Goal: Task Accomplishment & Management: Complete application form

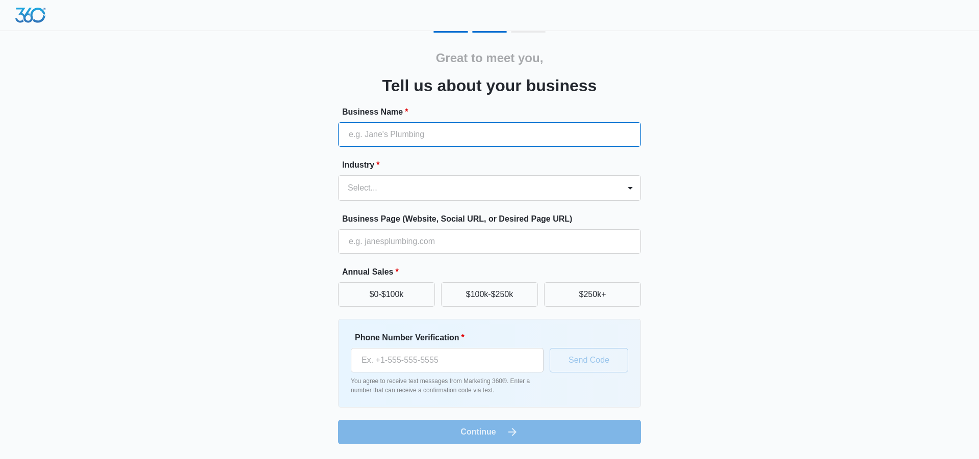
click at [394, 135] on input "Business Name *" at bounding box center [489, 134] width 303 height 24
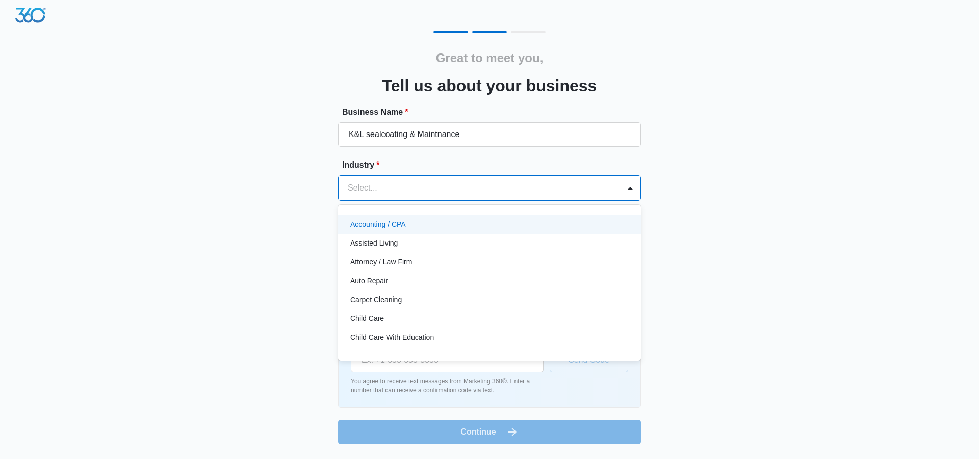
click at [621, 194] on div at bounding box center [630, 188] width 20 height 24
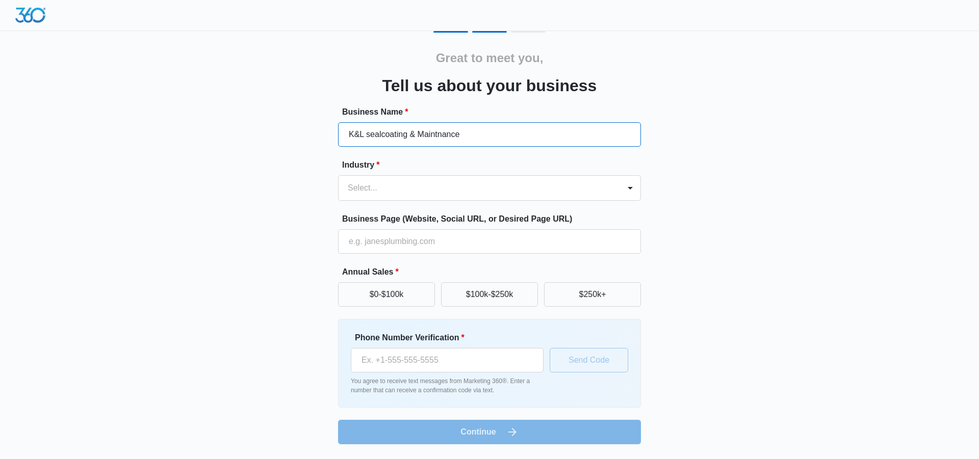
click at [473, 138] on input "K&L sealcoating & Maintnance" at bounding box center [489, 134] width 303 height 24
type input "K&L sealcoating & Maintenance"
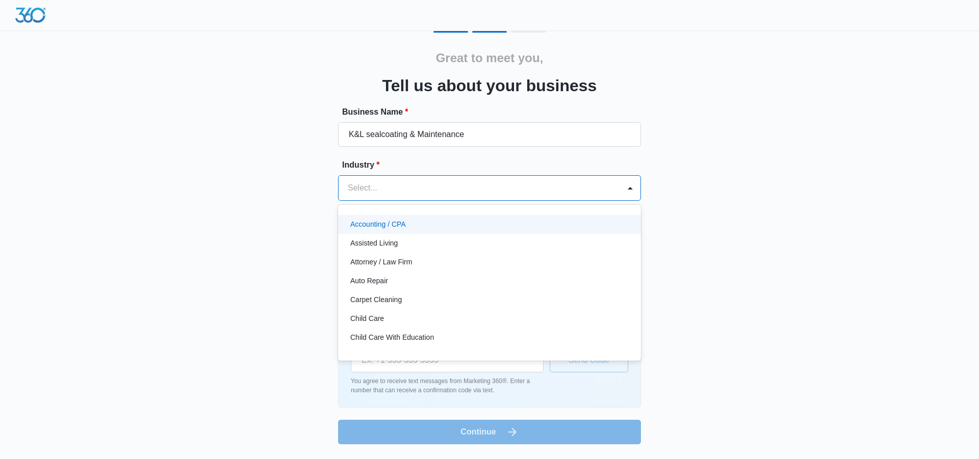
click at [619, 185] on div "Select..." at bounding box center [479, 188] width 281 height 24
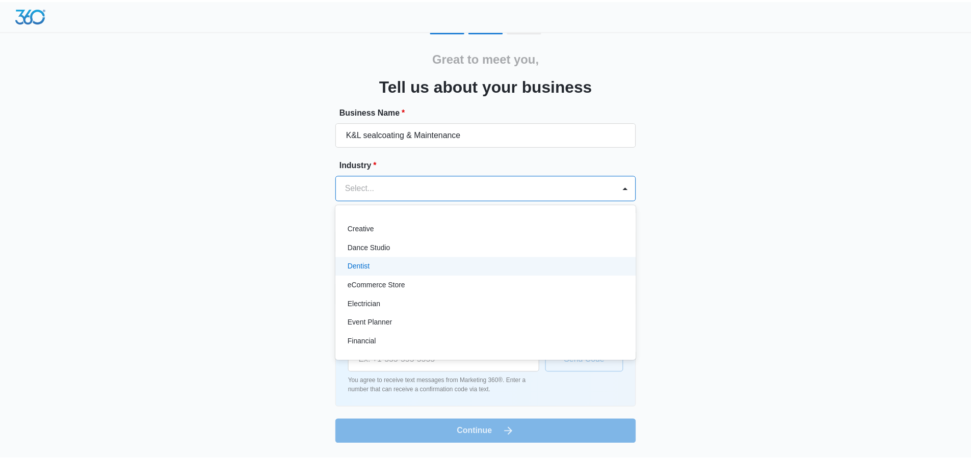
scroll to position [177, 0]
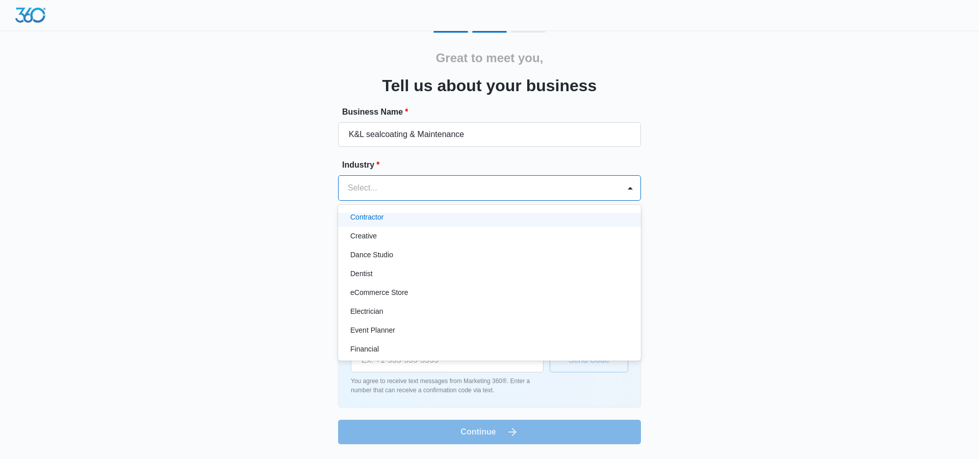
click at [381, 219] on p "Contractor" at bounding box center [366, 217] width 33 height 11
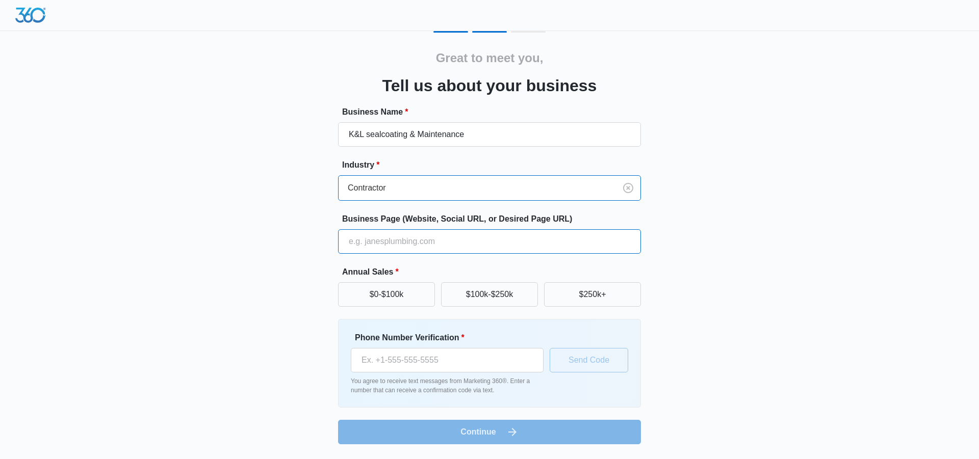
click at [359, 242] on input "Business Page (Website, Social URL, or Desired Page URL)" at bounding box center [489, 241] width 303 height 24
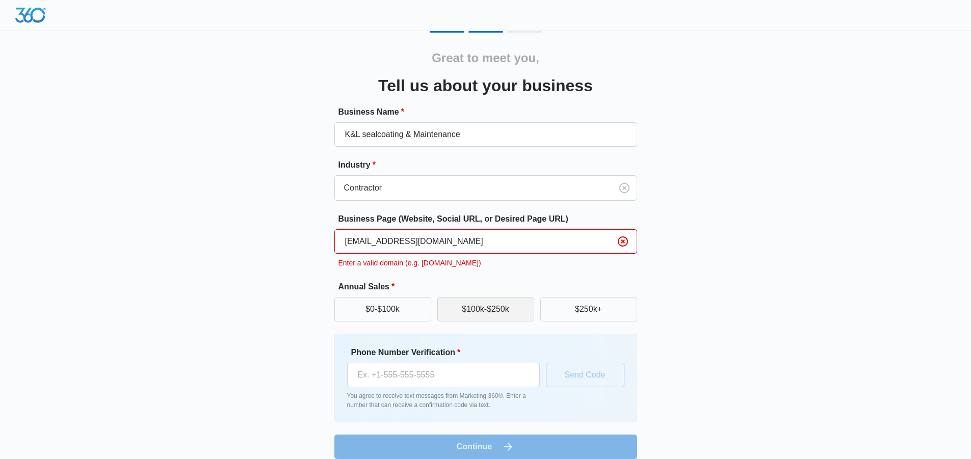
type input "zakkortman63@gmail.com"
click at [478, 307] on button "$100k-$250k" at bounding box center [485, 309] width 97 height 24
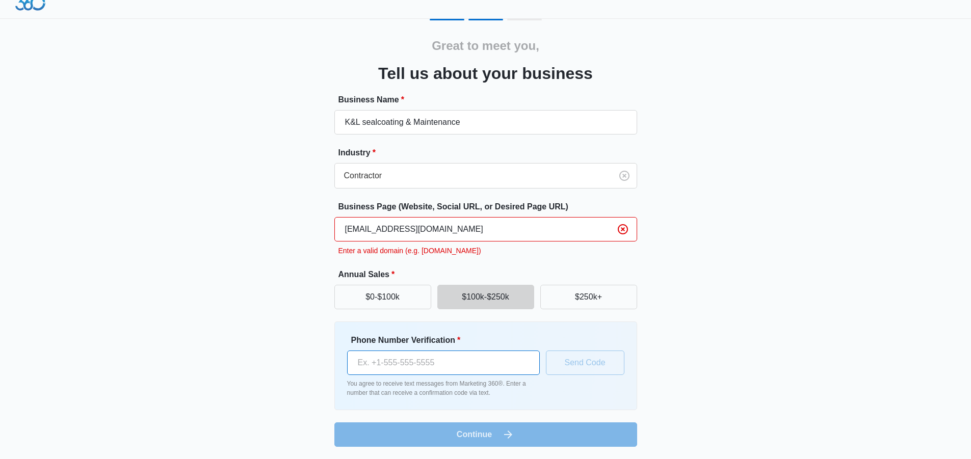
click at [383, 366] on input "Phone Number Verification *" at bounding box center [443, 363] width 193 height 24
type input "(989) 306-3854"
click at [586, 360] on button "Send Code" at bounding box center [585, 363] width 79 height 24
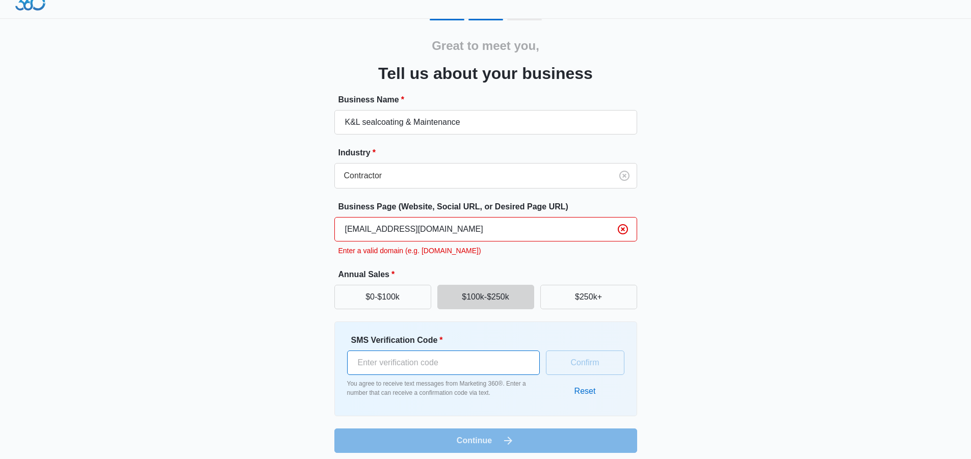
click at [404, 358] on input "SMS Verification Code *" at bounding box center [443, 363] width 193 height 24
type input "195723"
click at [579, 367] on button "Confirm" at bounding box center [585, 363] width 79 height 24
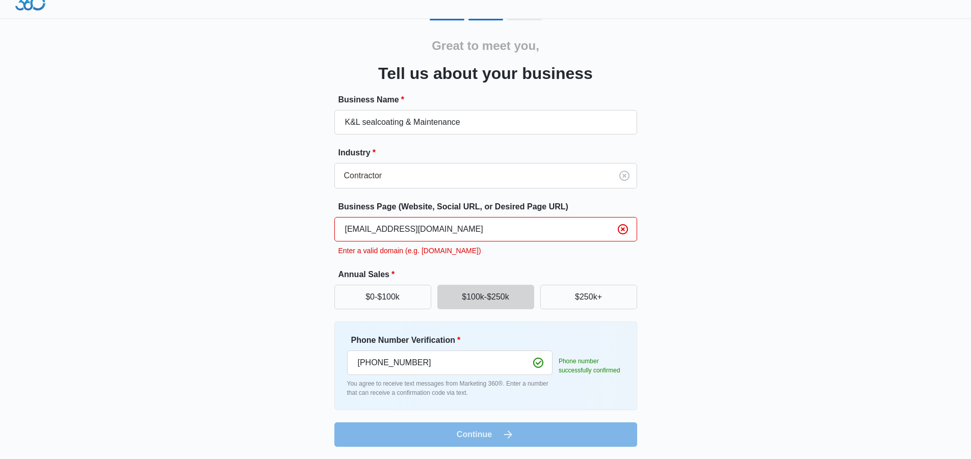
click at [458, 233] on input "zakkortman63@gmail.com" at bounding box center [485, 229] width 303 height 24
click at [346, 230] on input "zakkortman63@gmail.com" at bounding box center [485, 229] width 303 height 24
click at [446, 233] on input "zakkortman63@gmail.com" at bounding box center [485, 229] width 303 height 24
type input "z"
type input "zakkortman63@gmail.com"
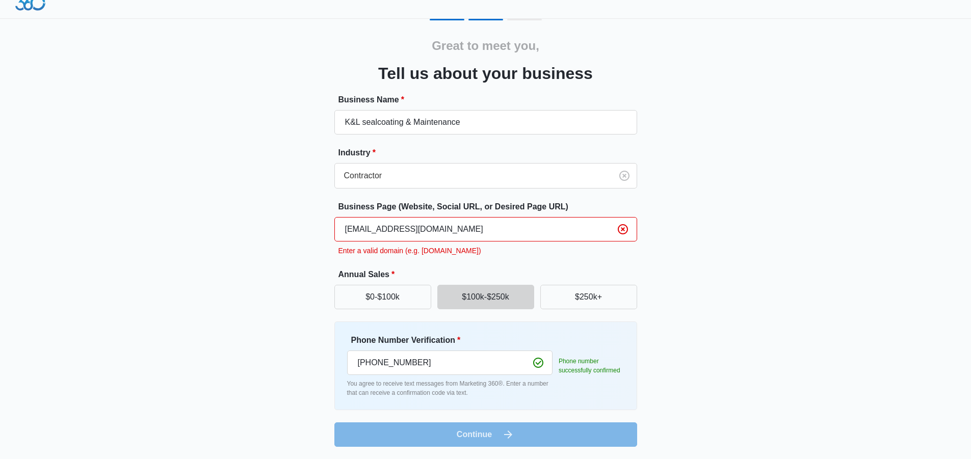
click at [534, 434] on form "Business Name * K&L sealcoating & Maintenance Industry * Contractor Business Pa…" at bounding box center [485, 270] width 303 height 353
click at [464, 120] on input "K&L sealcoating & Maintenance" at bounding box center [485, 122] width 303 height 24
type input "K&L sealcoating & Maintenance"
click at [452, 230] on input "zakkortman63@gmail.com" at bounding box center [485, 229] width 303 height 24
type input "z"
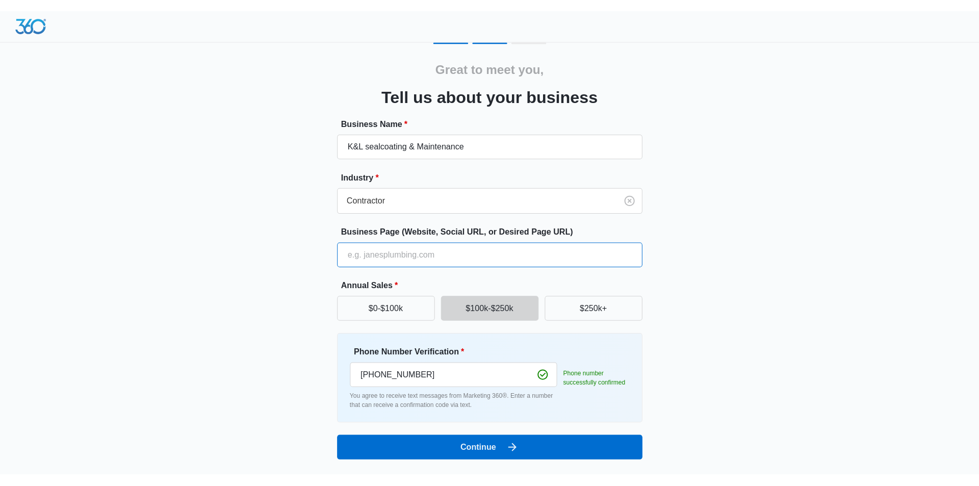
scroll to position [0, 0]
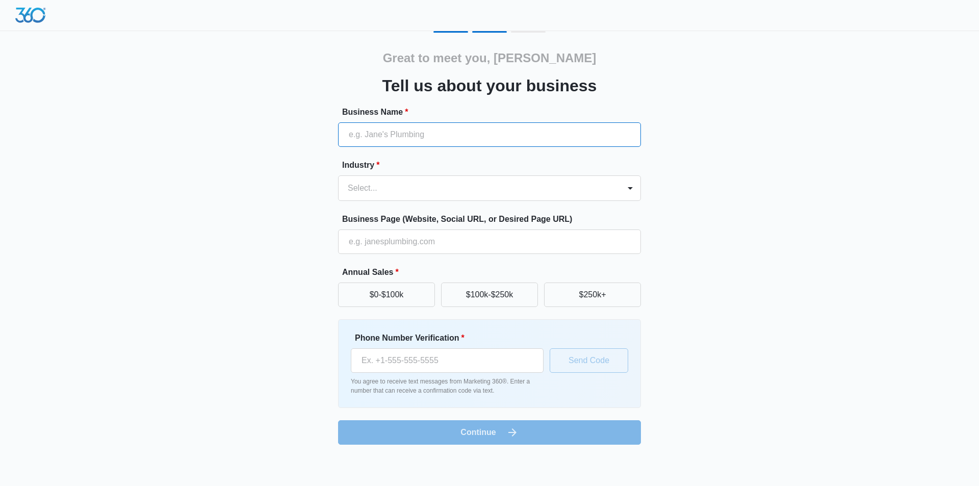
click at [396, 138] on input "Business Name *" at bounding box center [489, 134] width 303 height 24
type input "K&L Sealcoating&Maintenance"
click at [479, 188] on div at bounding box center [477, 188] width 259 height 14
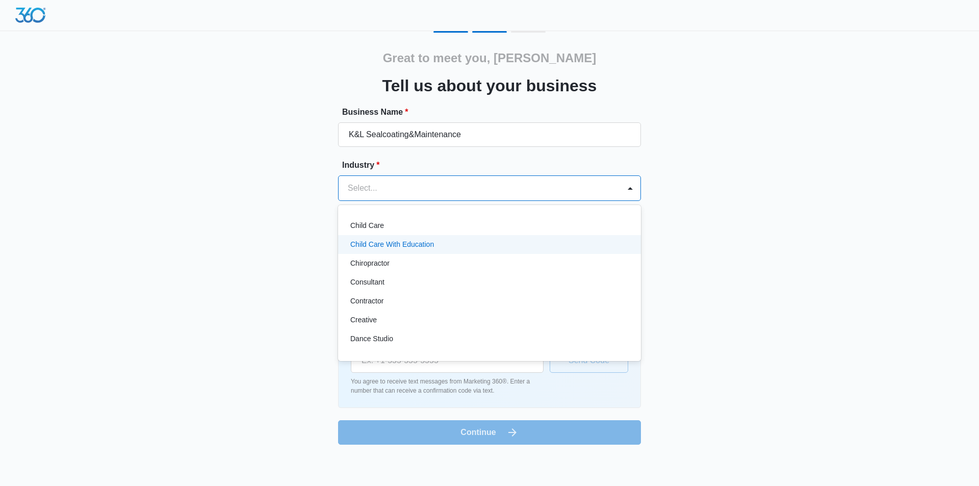
scroll to position [102, 0]
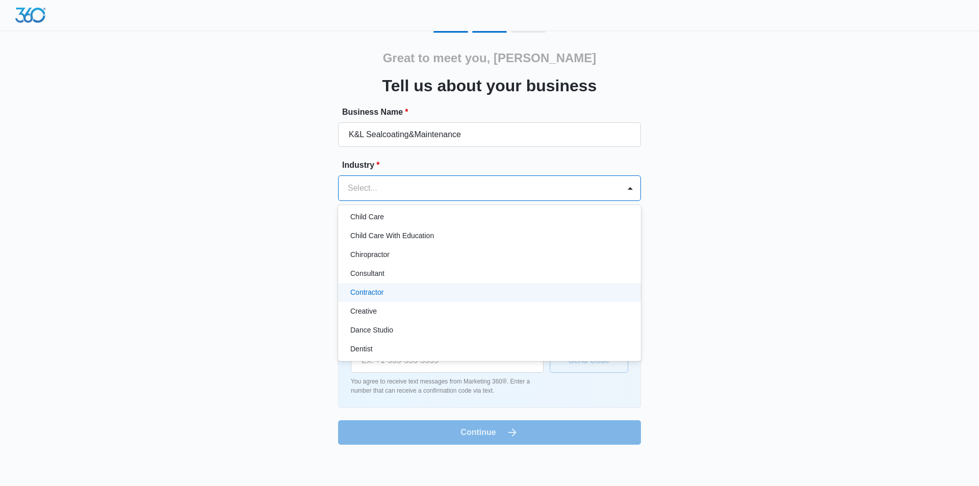
click at [371, 288] on p "Contractor" at bounding box center [366, 292] width 33 height 11
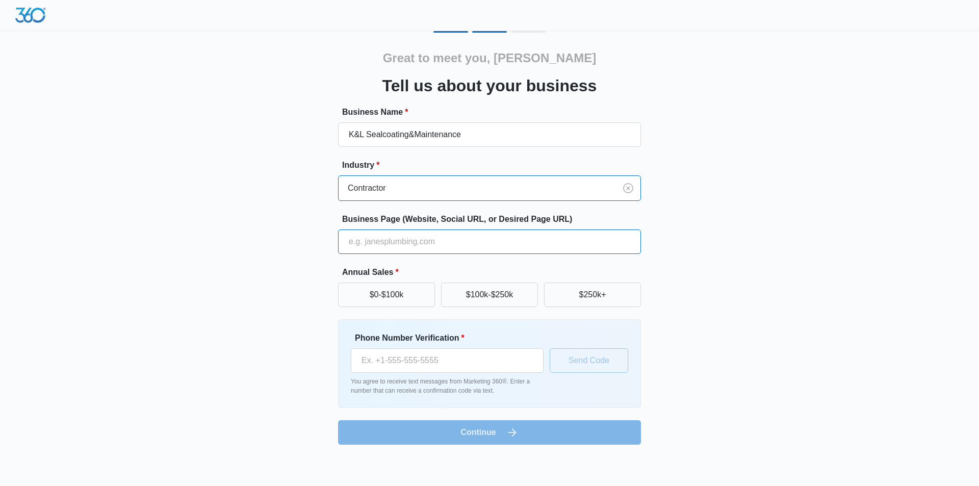
click at [383, 245] on input "Business Page (Website, Social URL, or Desired Page URL)" at bounding box center [489, 241] width 303 height 24
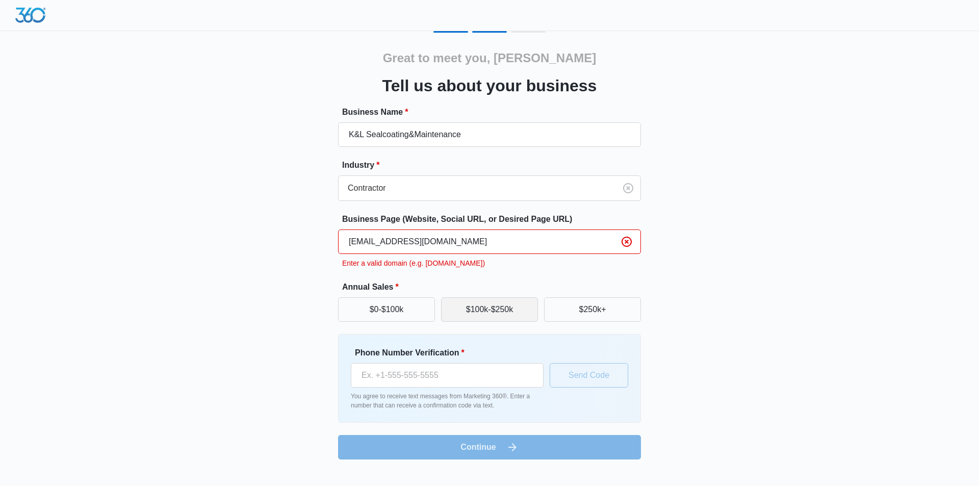
type input "[EMAIL_ADDRESS][DOMAIN_NAME]"
click at [483, 317] on button "$100k-$250k" at bounding box center [489, 309] width 97 height 24
click at [429, 379] on input "Phone Number Verification *" at bounding box center [447, 375] width 193 height 24
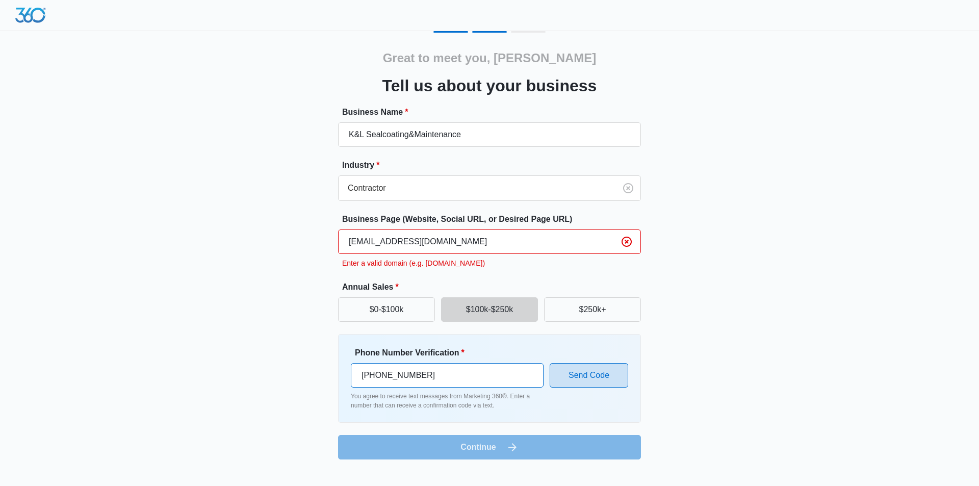
type input "(989) 306-3854"
click at [598, 376] on button "Send Code" at bounding box center [589, 375] width 79 height 24
click at [625, 241] on icon "Clear" at bounding box center [626, 242] width 10 height 10
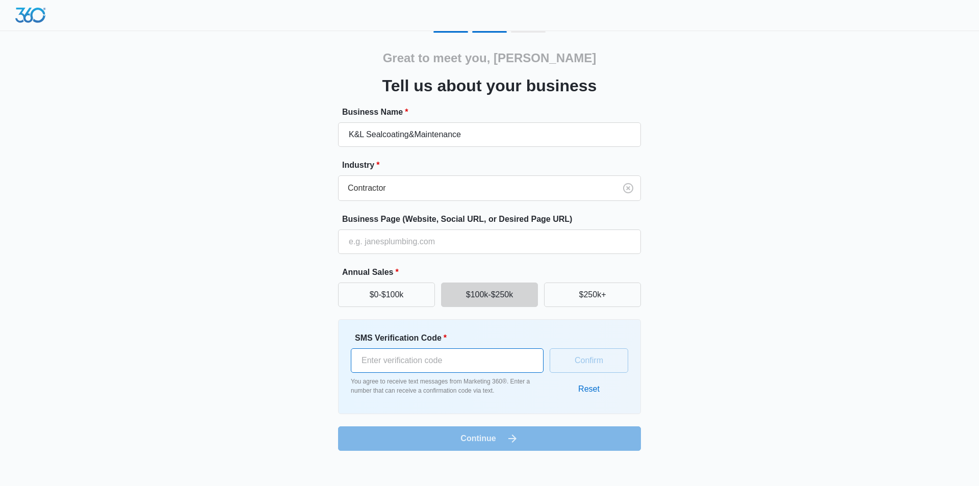
click at [402, 357] on input "SMS Verification Code *" at bounding box center [447, 360] width 193 height 24
type input "455038"
click at [617, 363] on button "Confirm" at bounding box center [589, 360] width 79 height 24
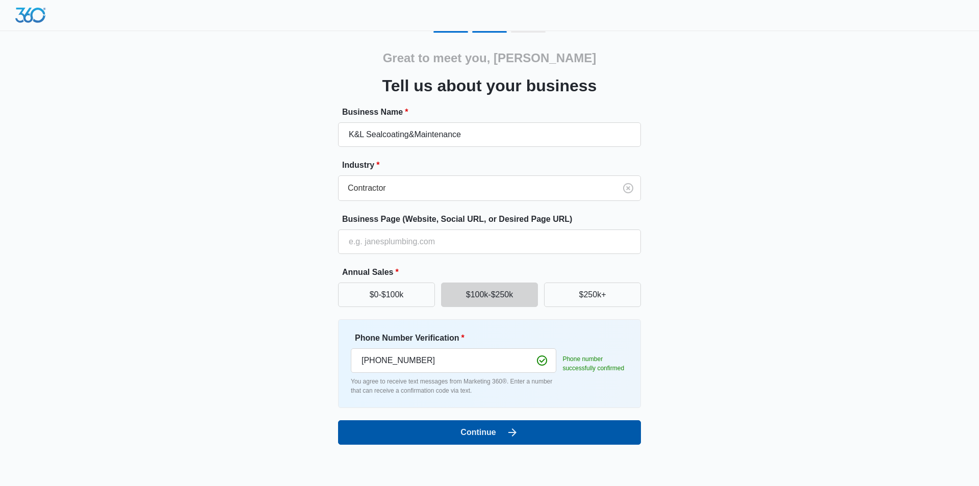
click at [515, 433] on icon "submit" at bounding box center [512, 432] width 8 height 8
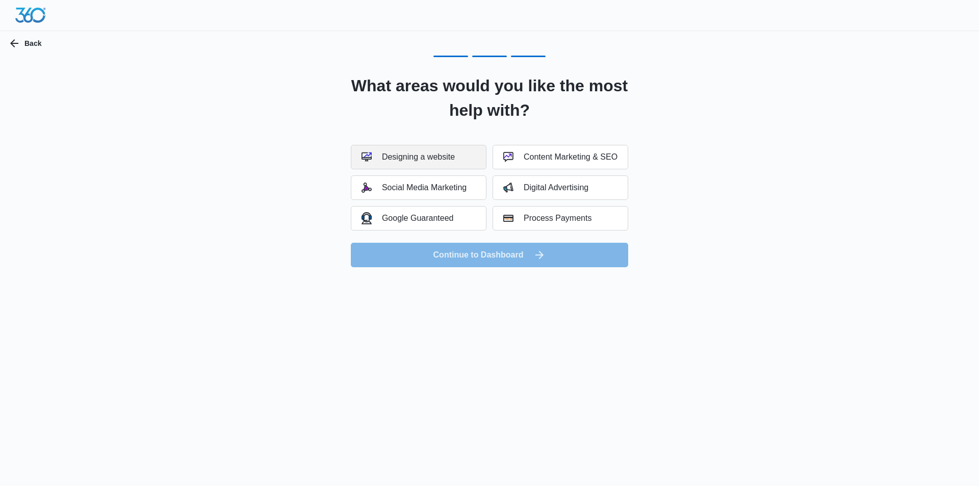
click at [411, 163] on button "Designing a website" at bounding box center [419, 157] width 136 height 24
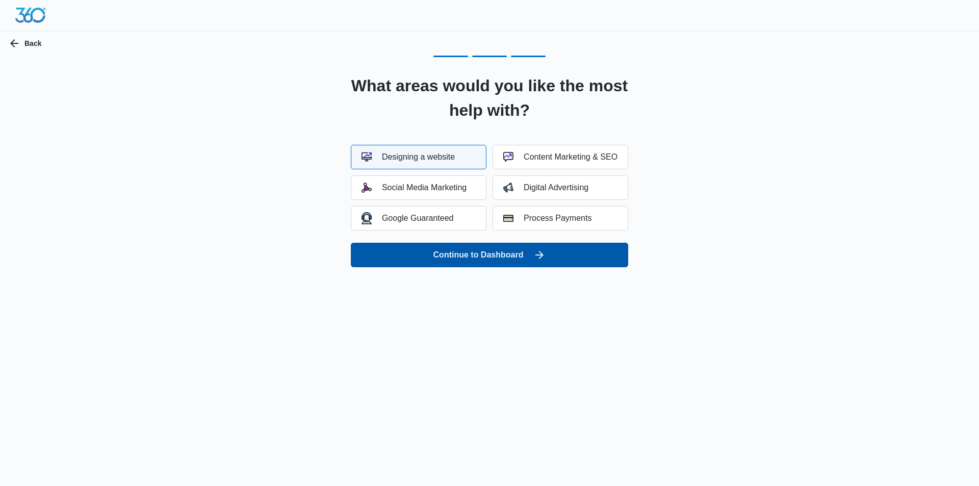
click at [444, 251] on button "Continue to Dashboard" at bounding box center [489, 255] width 277 height 24
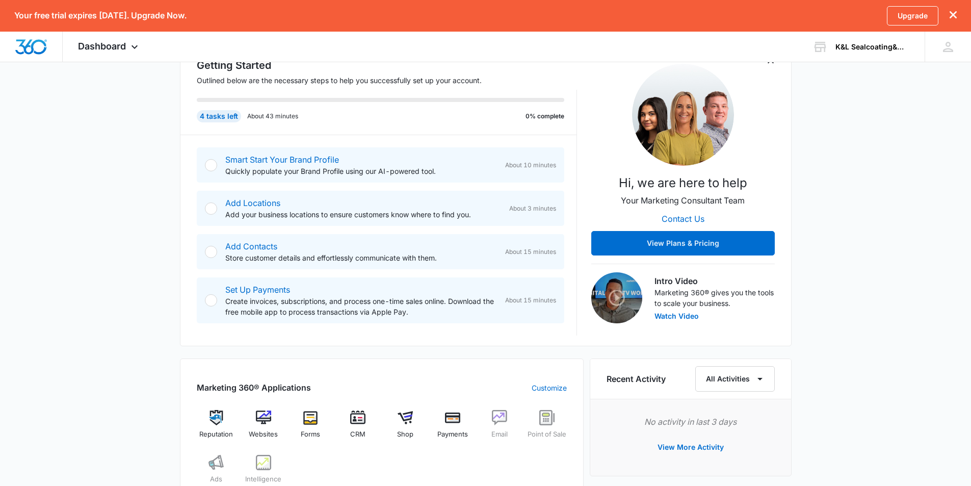
scroll to position [153, 0]
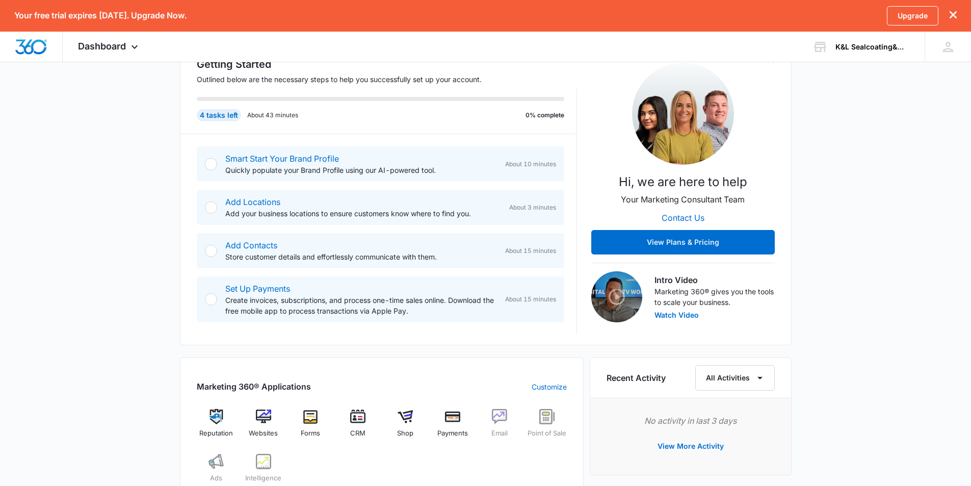
click at [212, 164] on div at bounding box center [211, 164] width 12 height 12
click at [249, 159] on link "Smart Start Your Brand Profile" at bounding box center [282, 158] width 114 height 10
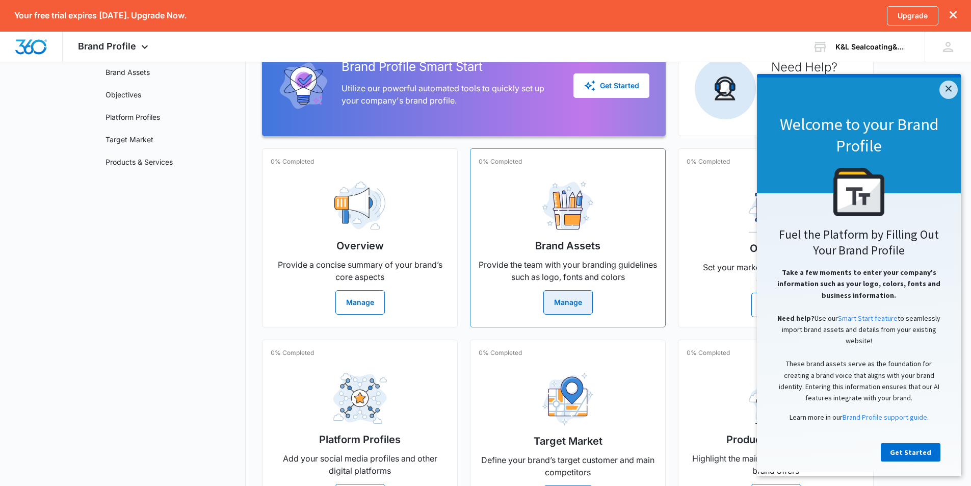
scroll to position [102, 0]
click at [924, 454] on link "Get Started" at bounding box center [911, 452] width 60 height 18
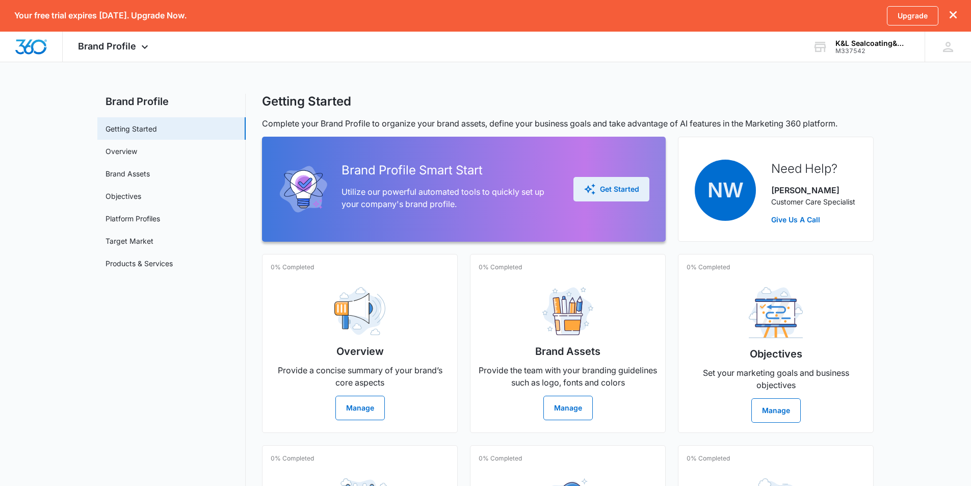
click at [601, 195] on div "Get Started" at bounding box center [612, 189] width 56 height 12
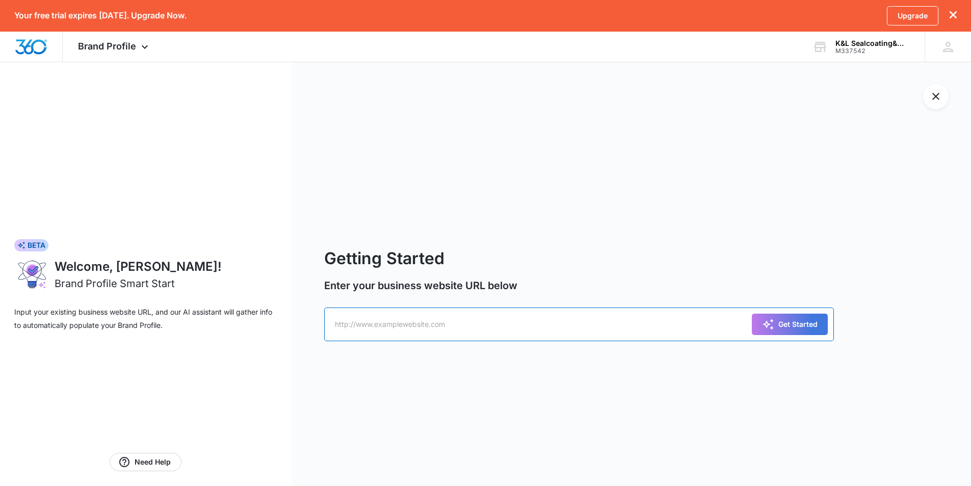
click at [359, 326] on input "text" at bounding box center [579, 324] width 510 height 34
type input "[EMAIL_ADDRESS][DOMAIN_NAME]"
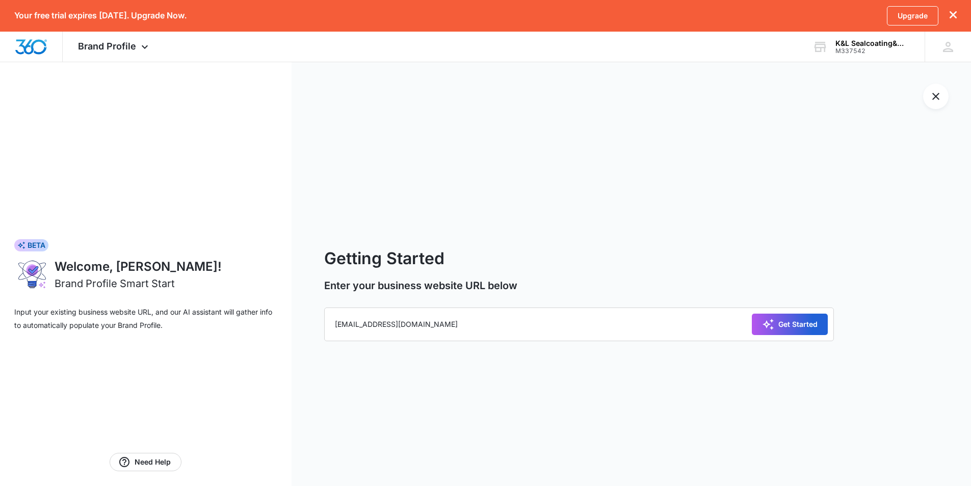
click at [786, 320] on div "Get Started" at bounding box center [790, 324] width 56 height 12
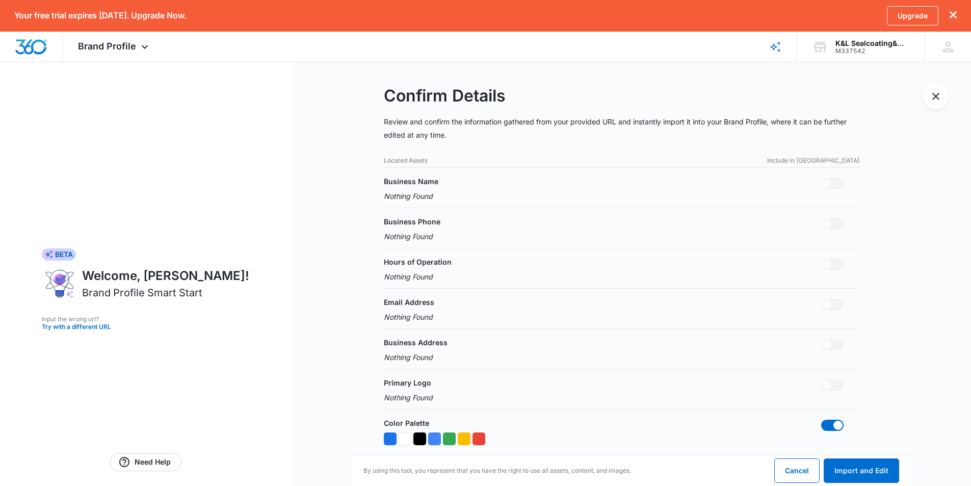
click at [953, 12] on icon "dismiss this dialog" at bounding box center [953, 14] width 7 height 7
